Goal: Information Seeking & Learning: Learn about a topic

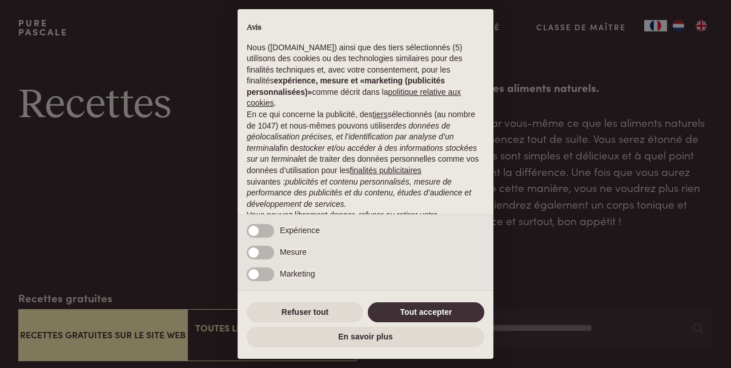
scroll to position [6, 0]
click at [320, 314] on button "Refuser tout" at bounding box center [305, 312] width 117 height 21
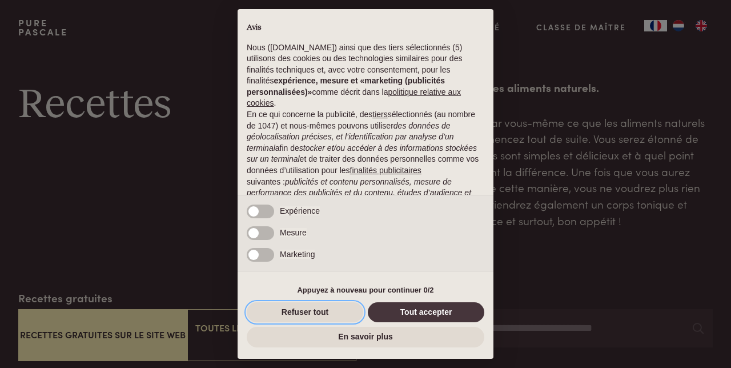
scroll to position [102, 0]
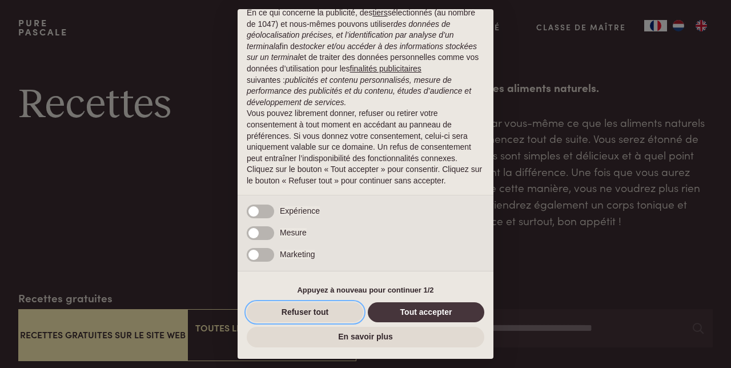
click at [304, 318] on button "Refuser tout" at bounding box center [305, 312] width 117 height 21
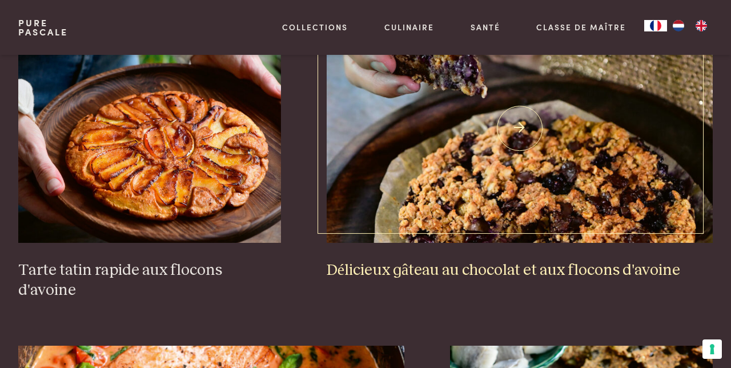
scroll to position [1711, 0]
click at [451, 170] on img at bounding box center [520, 129] width 386 height 228
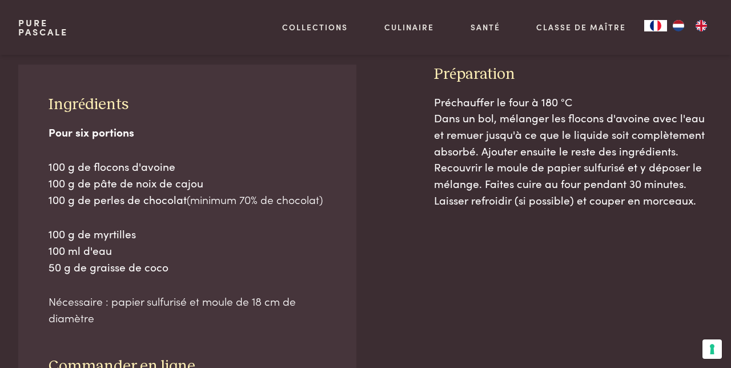
scroll to position [567, 0]
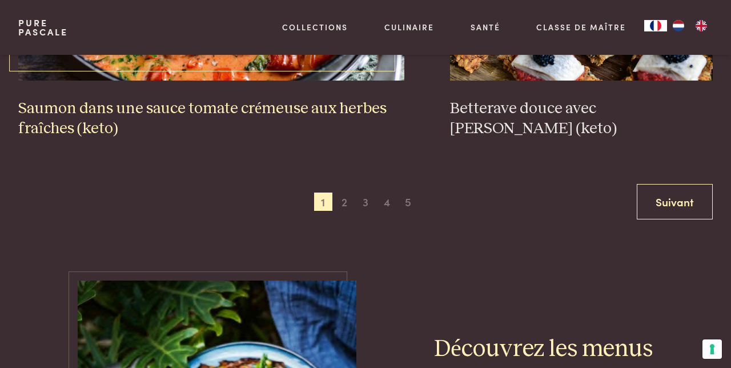
scroll to position [2232, 0]
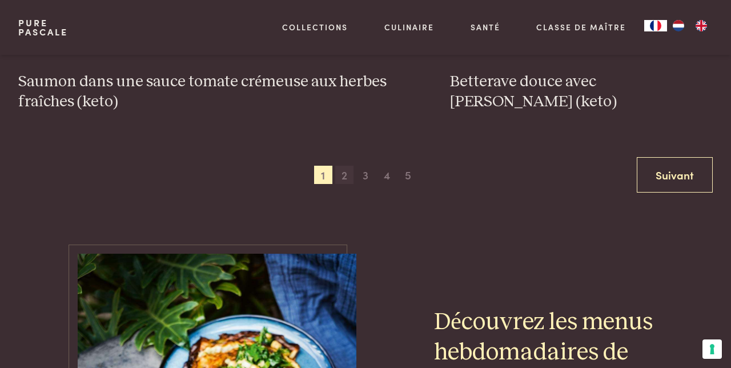
click at [346, 166] on span "2" at bounding box center [344, 175] width 18 height 18
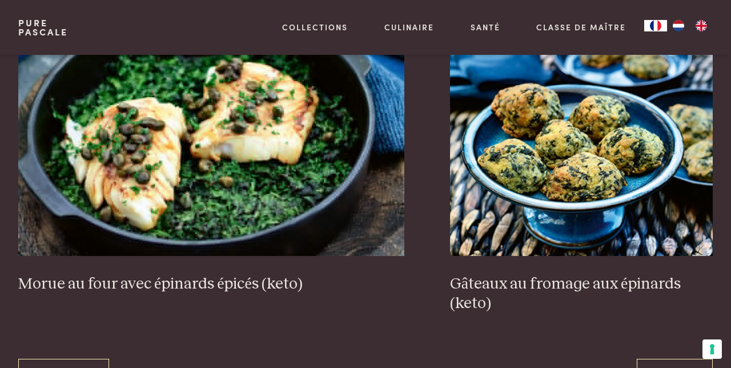
scroll to position [2053, 0]
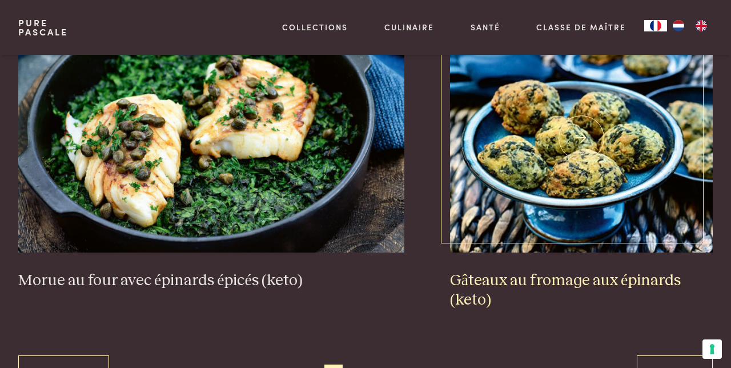
click at [563, 138] on img at bounding box center [581, 138] width 263 height 228
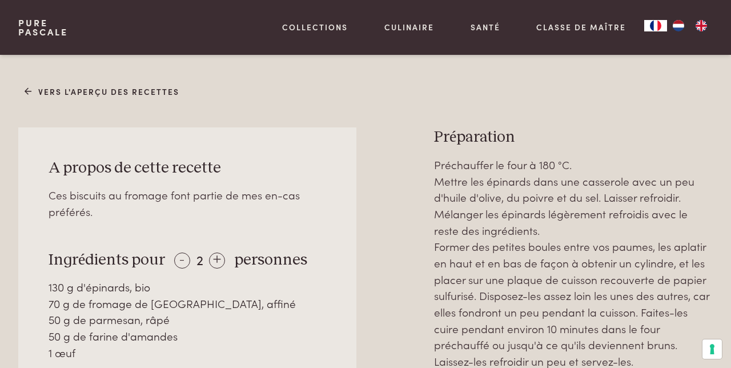
scroll to position [471, 0]
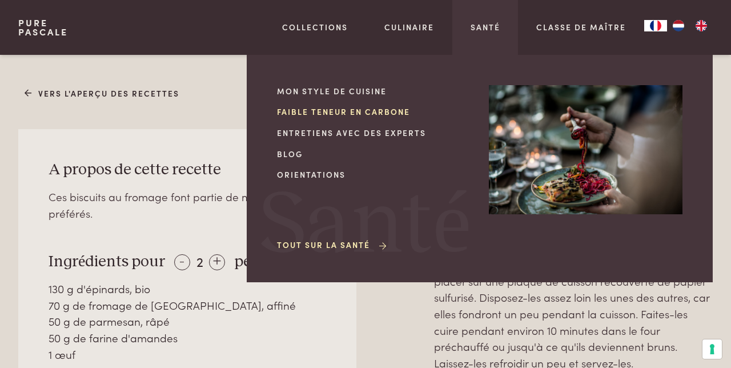
click at [379, 113] on link "Faible teneur en carbone" at bounding box center [374, 112] width 194 height 12
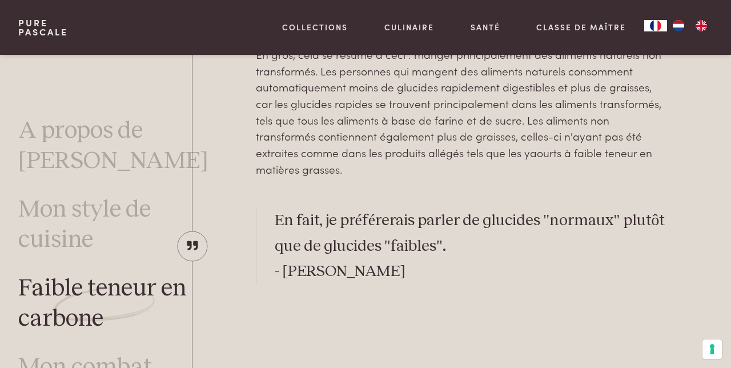
scroll to position [488, 0]
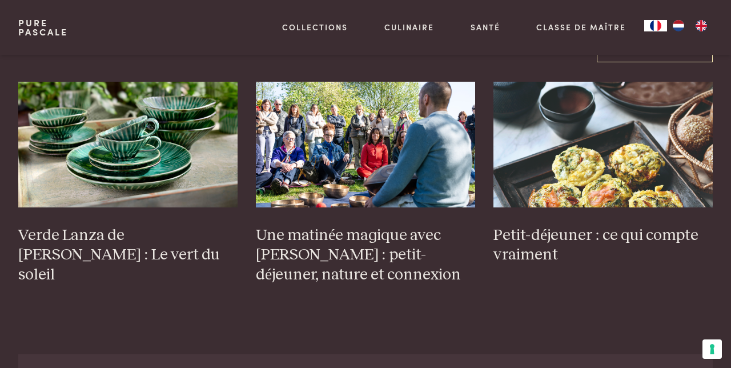
scroll to position [3744, 0]
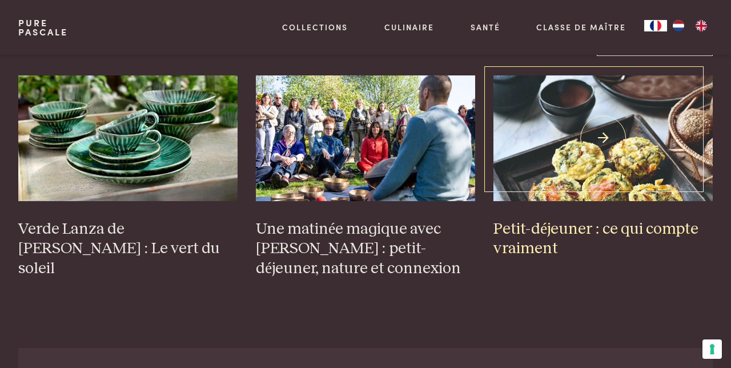
click at [533, 219] on h3 "Petit-déjeuner : ce qui compte vraiment" at bounding box center [603, 238] width 219 height 39
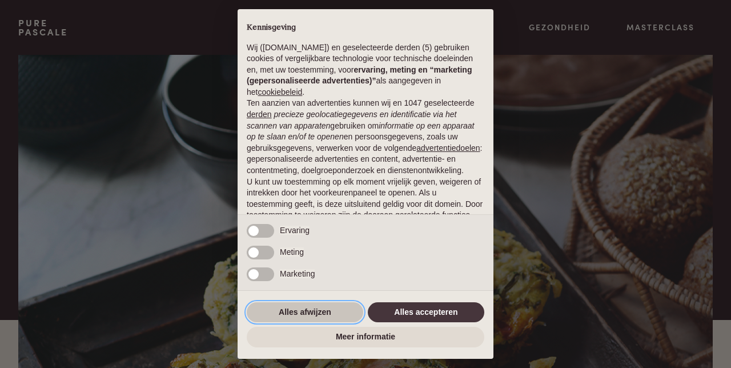
click at [308, 311] on button "Alles afwijzen" at bounding box center [305, 312] width 117 height 21
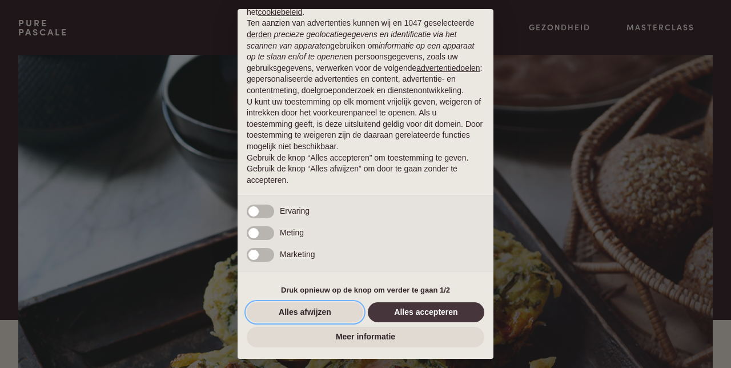
click at [308, 311] on button "Alles afwijzen" at bounding box center [305, 312] width 117 height 21
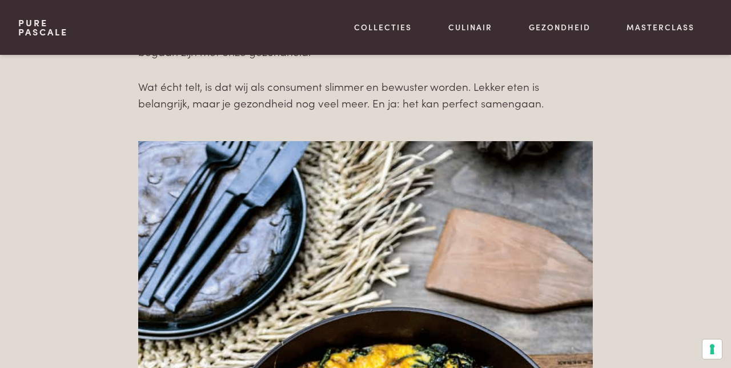
scroll to position [2952, 0]
